Goal: Navigation & Orientation: Understand site structure

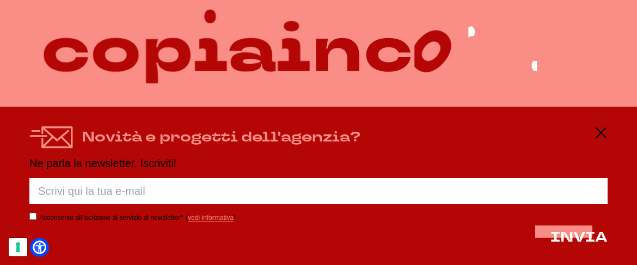
scroll to position [41, 0]
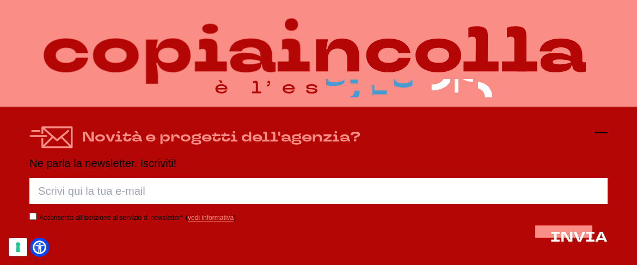
click at [596, 129] on icon at bounding box center [600, 132] width 13 height 13
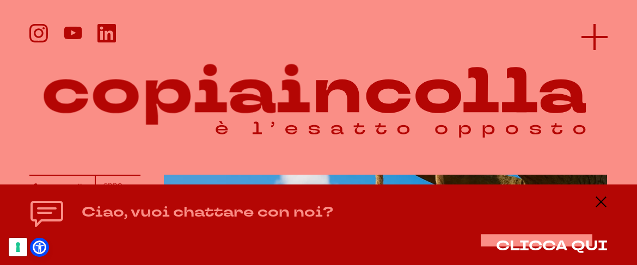
scroll to position [0, 0]
click at [589, 37] on line at bounding box center [594, 37] width 26 height 0
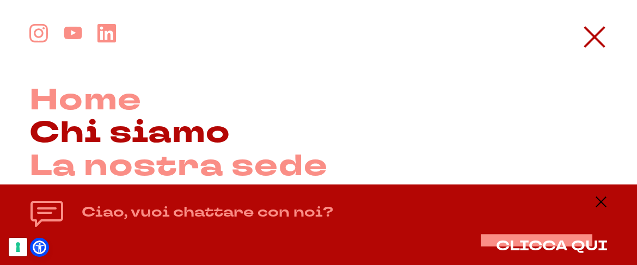
click at [118, 127] on link "Chi siamo" at bounding box center [129, 133] width 201 height 33
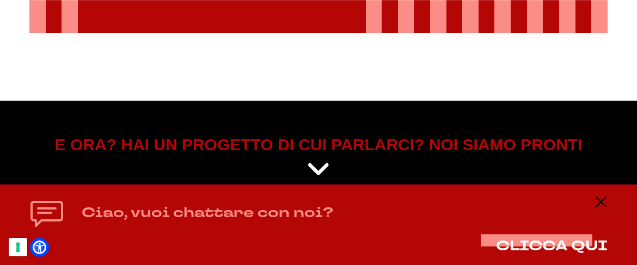
scroll to position [1801, 0]
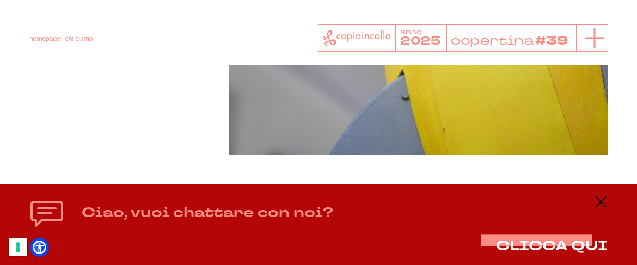
click at [594, 40] on line at bounding box center [594, 38] width 0 height 20
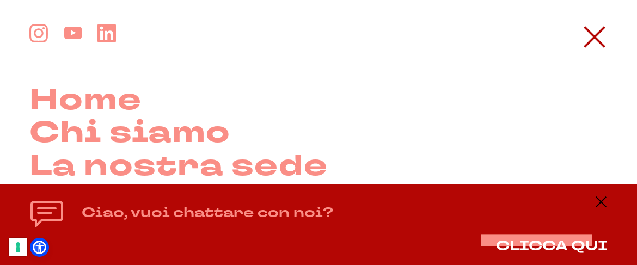
scroll to position [307, 0]
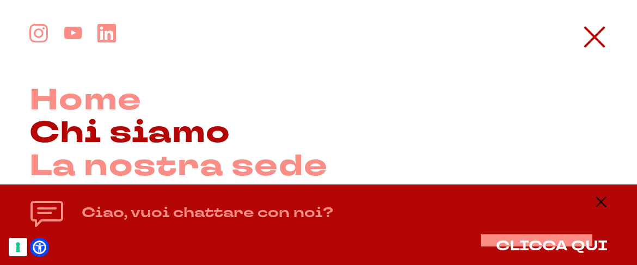
click at [128, 134] on link "Chi siamo" at bounding box center [129, 133] width 201 height 33
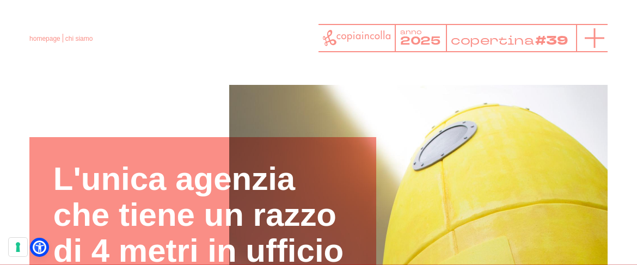
scroll to position [1, 0]
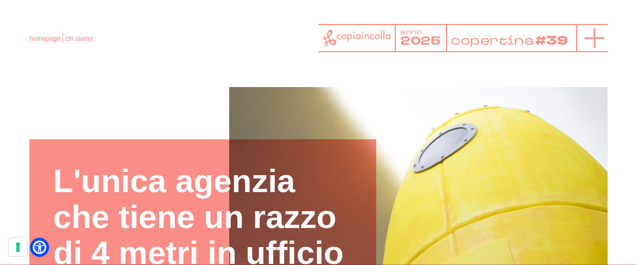
click at [597, 34] on icon at bounding box center [594, 38] width 20 height 20
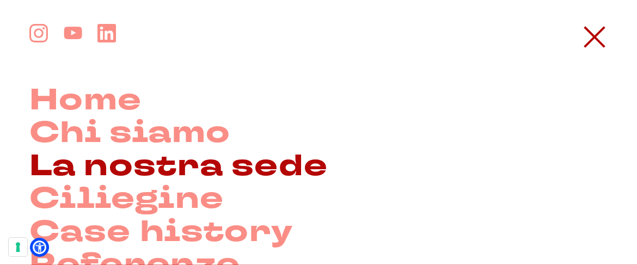
click at [170, 165] on link "La nostra sede" at bounding box center [178, 166] width 298 height 33
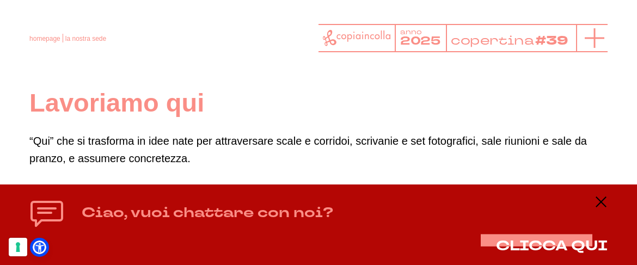
click at [591, 39] on icon at bounding box center [594, 38] width 20 height 20
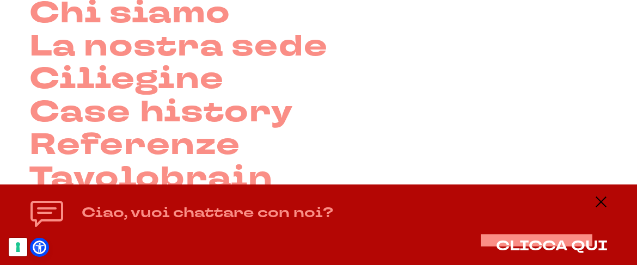
scroll to position [119, 0]
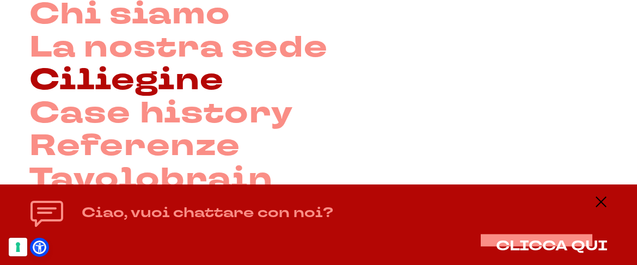
click at [135, 77] on link "Ciliegine" at bounding box center [126, 80] width 194 height 33
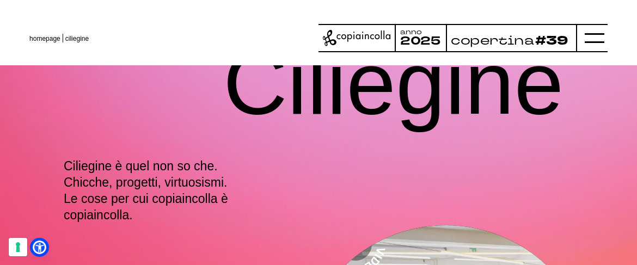
drag, startPoint x: 591, startPoint y: 39, endPoint x: 279, endPoint y: 134, distance: 326.3
click at [279, 134] on h1 "Ciliegine" at bounding box center [393, 83] width 340 height 124
click at [595, 36] on icon at bounding box center [594, 38] width 20 height 20
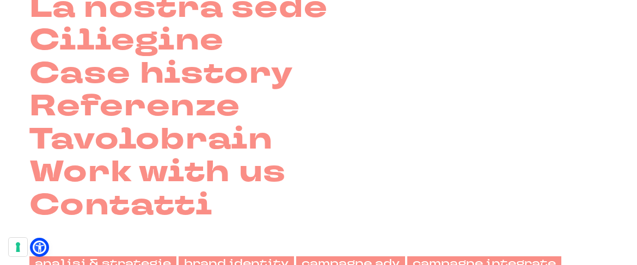
scroll to position [159, 0]
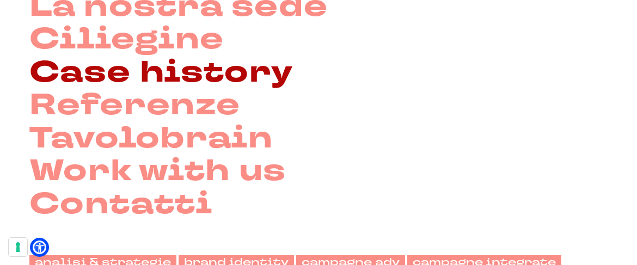
click at [159, 69] on link "Case history" at bounding box center [161, 73] width 264 height 33
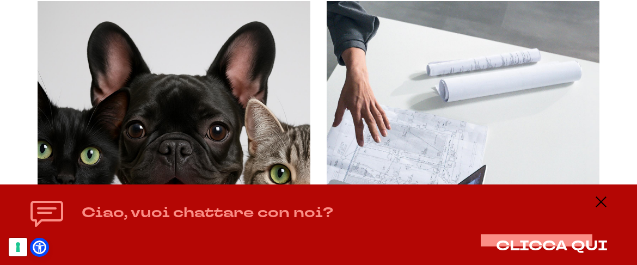
scroll to position [4346, 0]
